Goal: Task Accomplishment & Management: Use online tool/utility

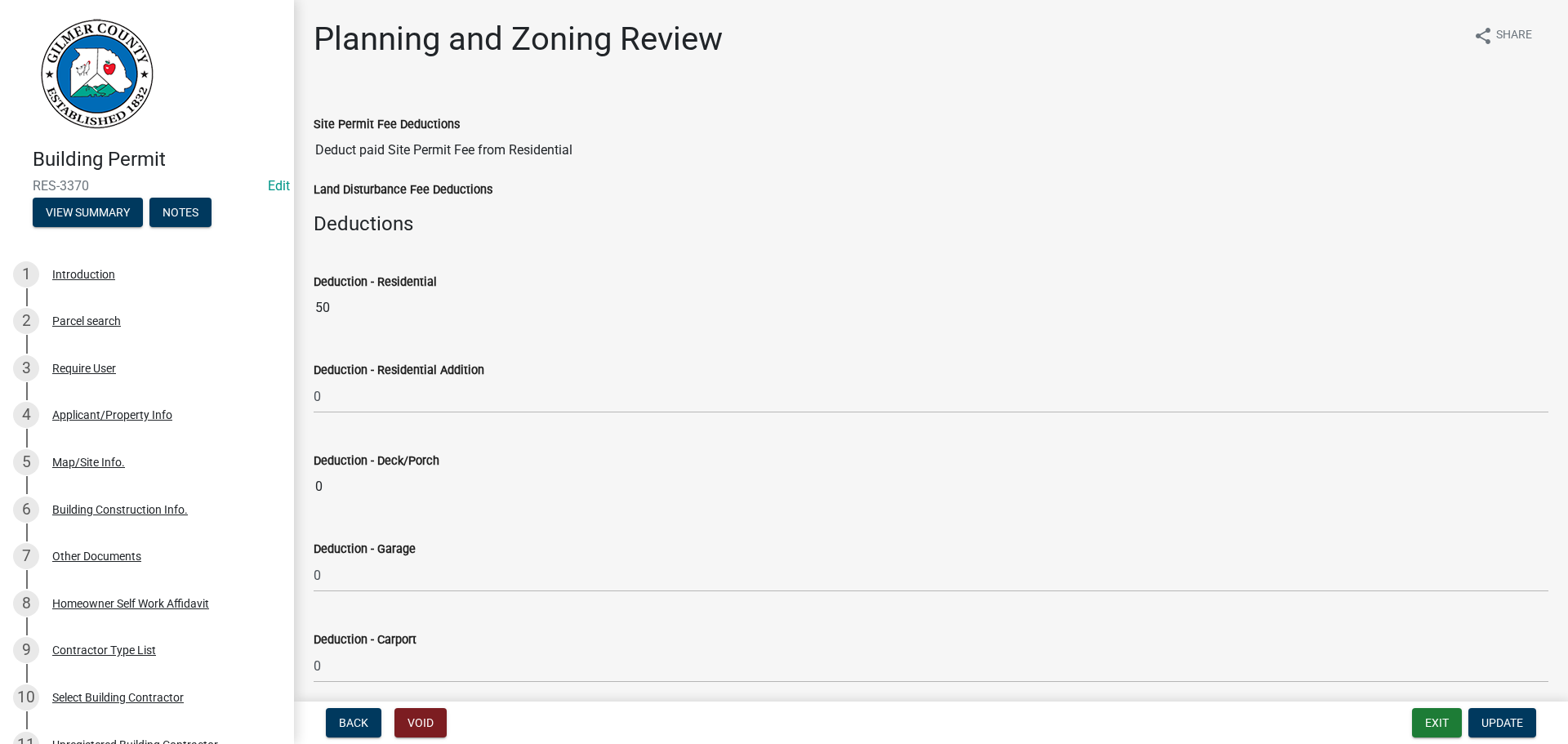
select select "b5c39336-92b9-49ce-a0a5-4e9e9babf743"
select select "5ce200eb-feb1-496b-8127-7891293955f5"
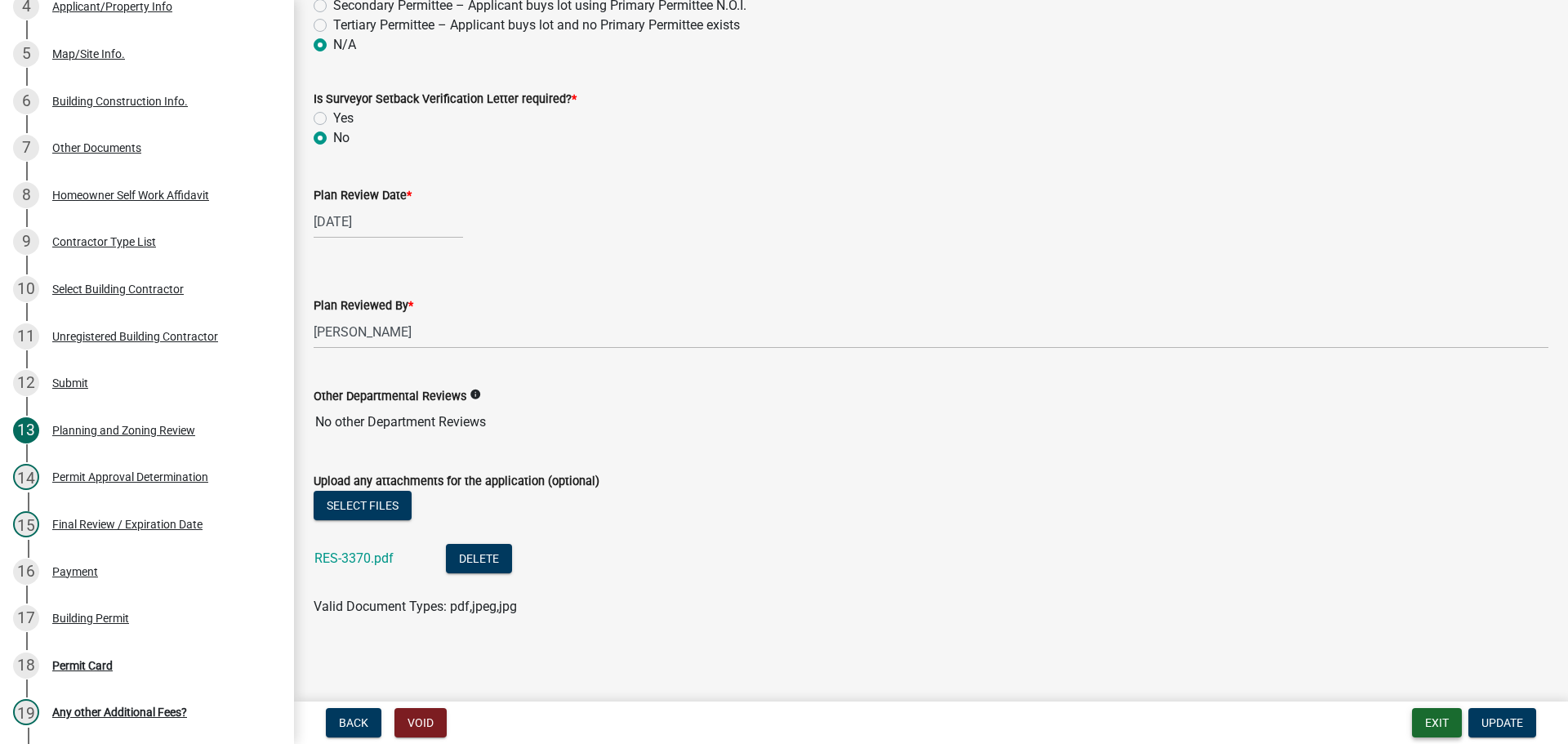
click at [1451, 727] on button "Exit" at bounding box center [1436, 723] width 50 height 29
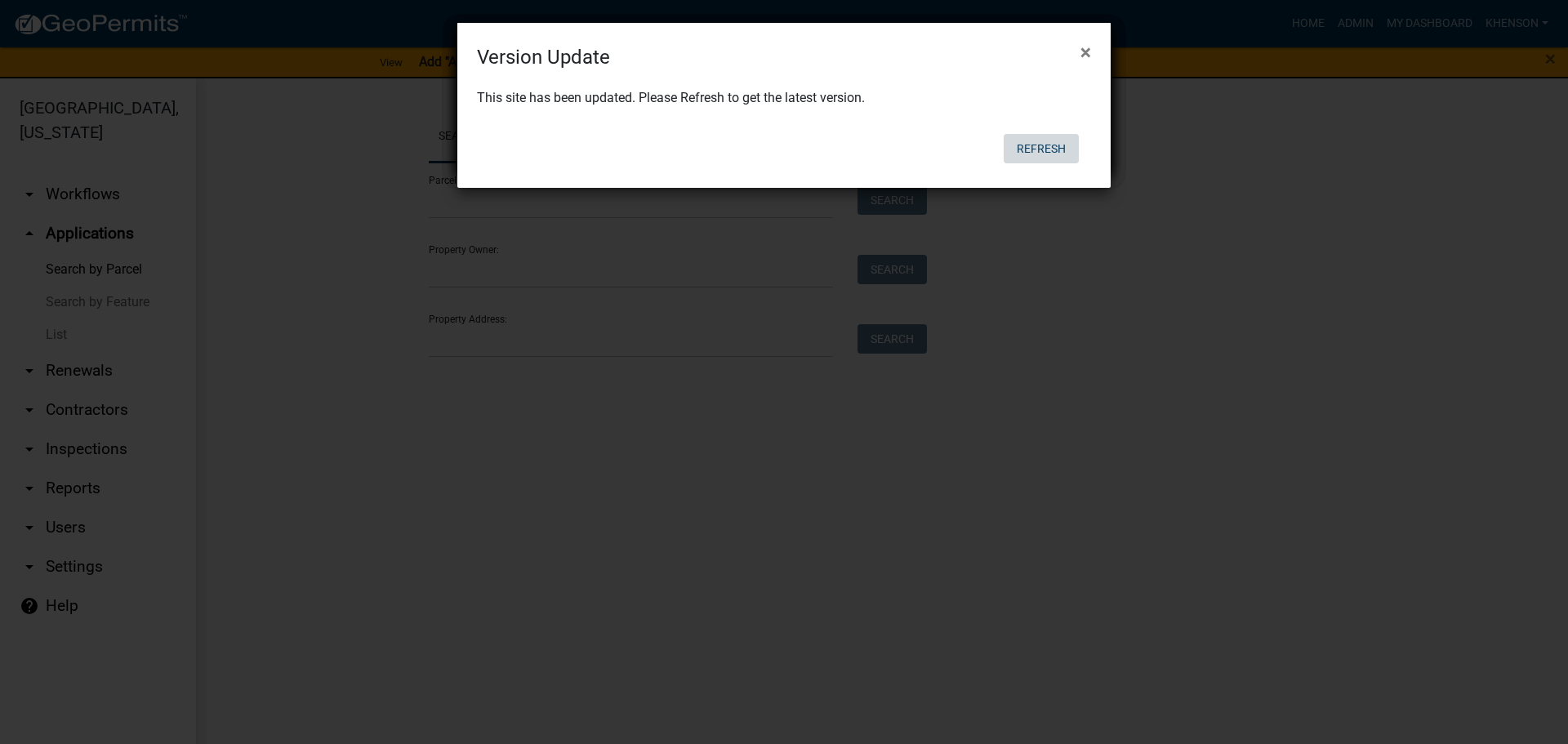
click at [1031, 152] on button "Refresh" at bounding box center [1041, 149] width 75 height 29
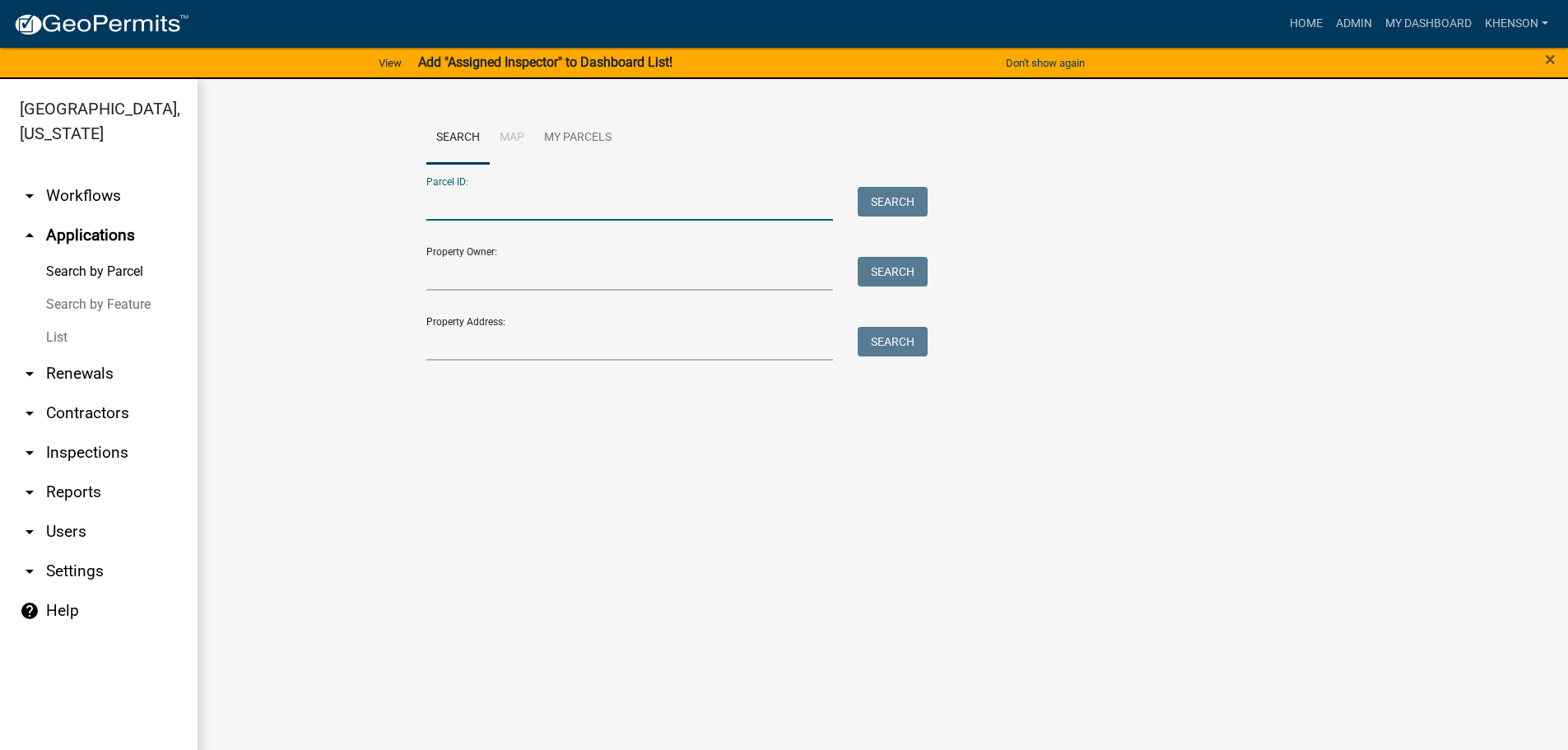
click at [521, 206] on input "Parcel ID:" at bounding box center [630, 203] width 407 height 33
drag, startPoint x: 51, startPoint y: 336, endPoint x: 75, endPoint y: 321, distance: 28.3
click at [51, 336] on link "List" at bounding box center [98, 337] width 198 height 32
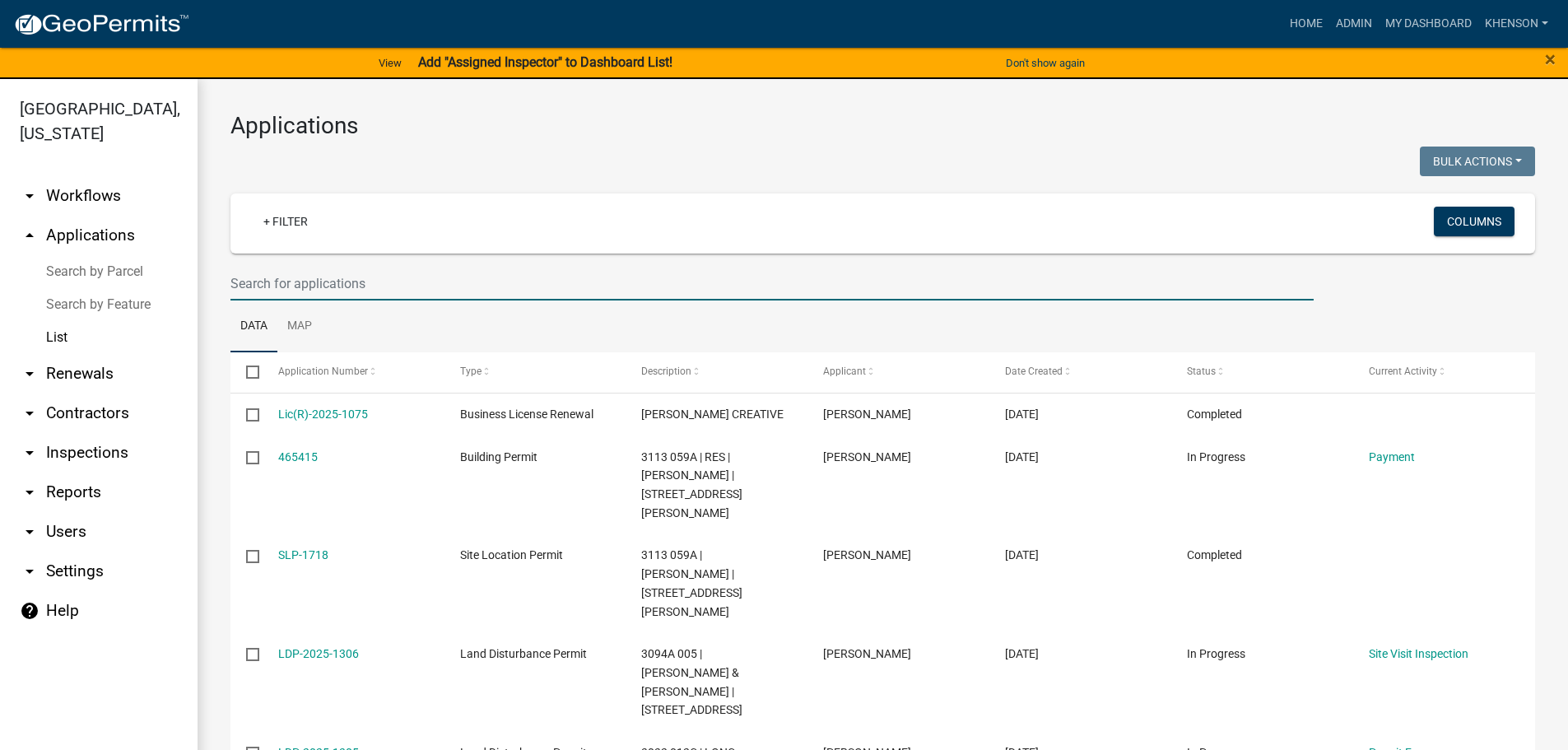
click at [295, 289] on input "text" at bounding box center [772, 283] width 1084 height 33
type input "3124"
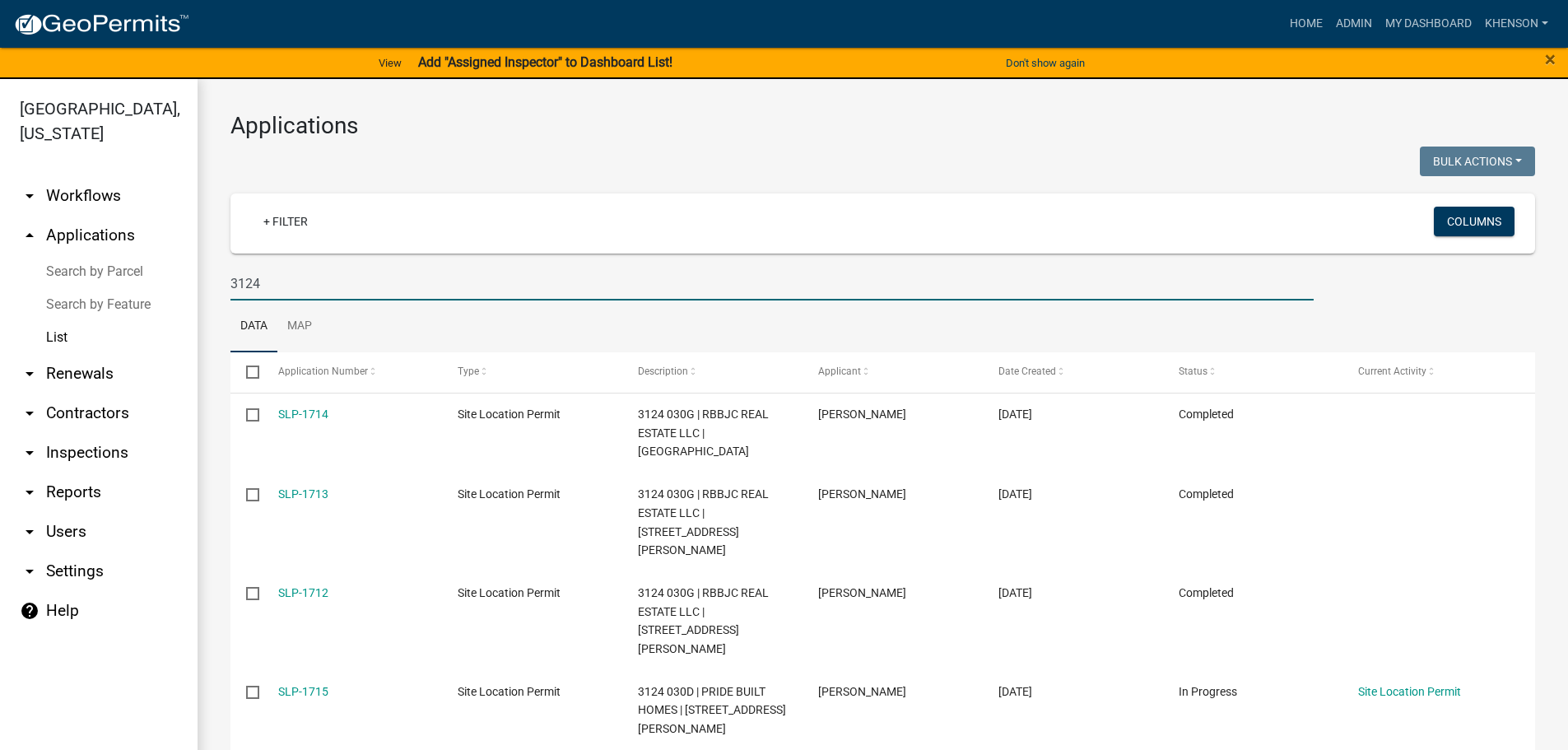
scroll to position [83, 0]
